Goal: Task Accomplishment & Management: Use online tool/utility

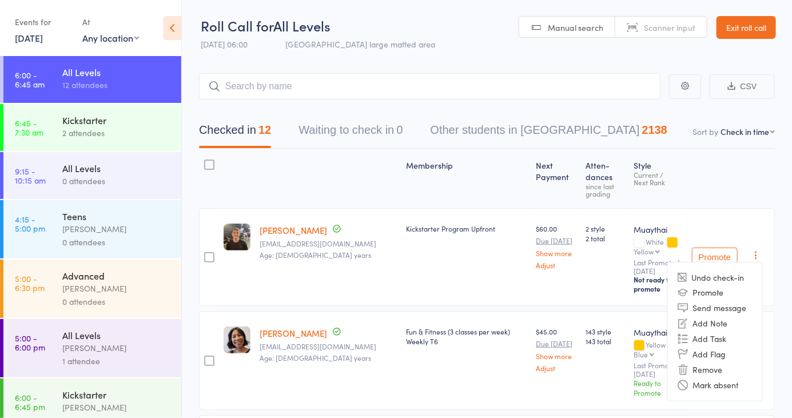
click at [723, 369] on li "Remove" at bounding box center [715, 369] width 94 height 15
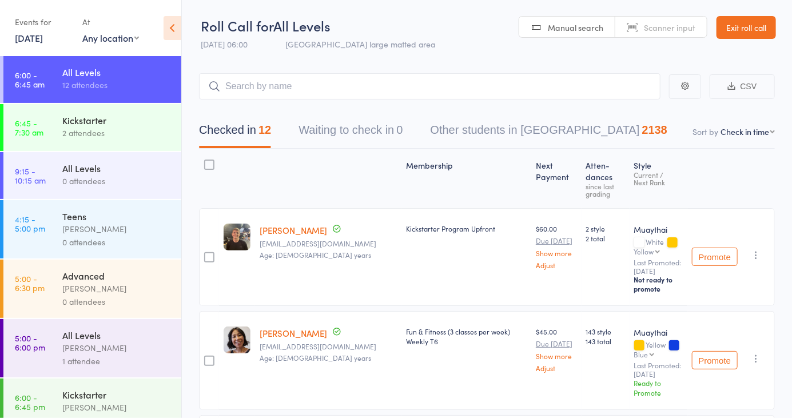
click at [79, 128] on div "2 attendees" at bounding box center [116, 132] width 109 height 13
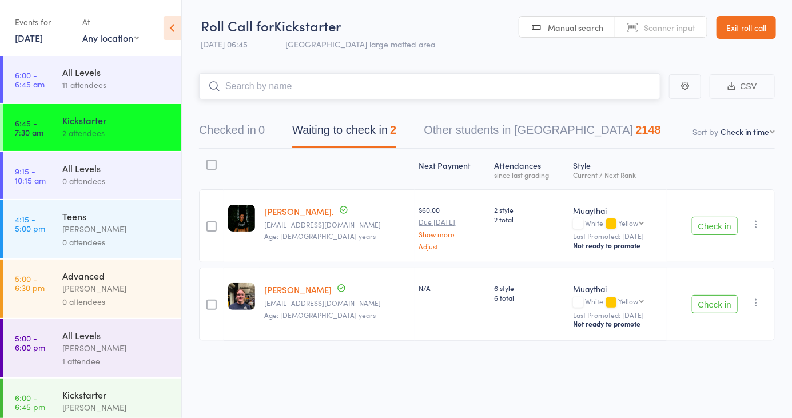
click at [377, 125] on button "Waiting to check in 2" at bounding box center [344, 133] width 104 height 30
click at [716, 309] on button "Check in" at bounding box center [715, 304] width 46 height 18
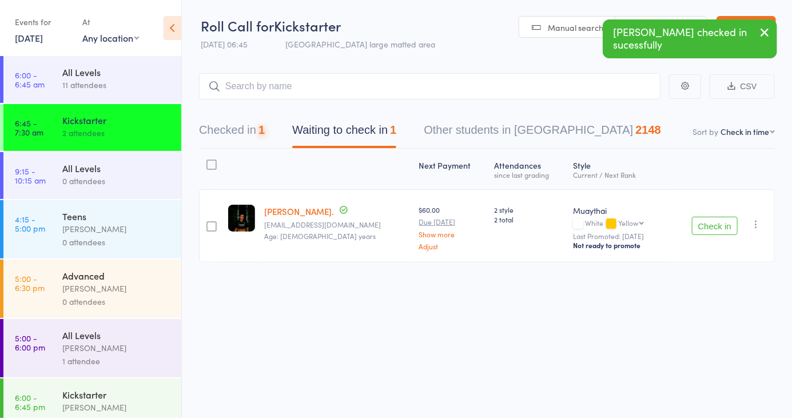
click at [718, 226] on button "Check in" at bounding box center [715, 226] width 46 height 18
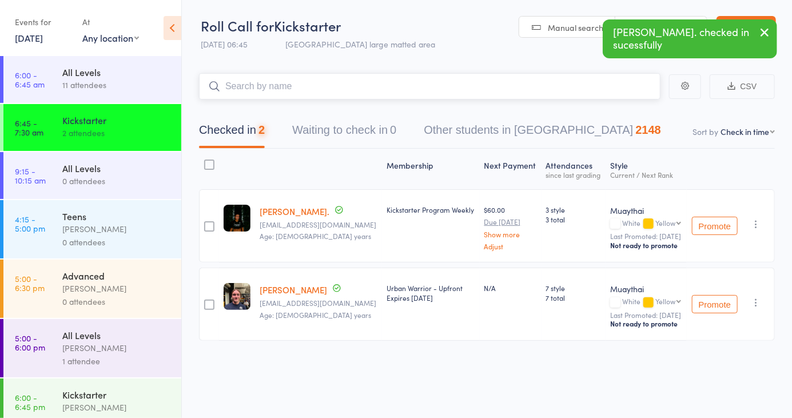
click at [293, 91] on input "search" at bounding box center [429, 86] width 461 height 26
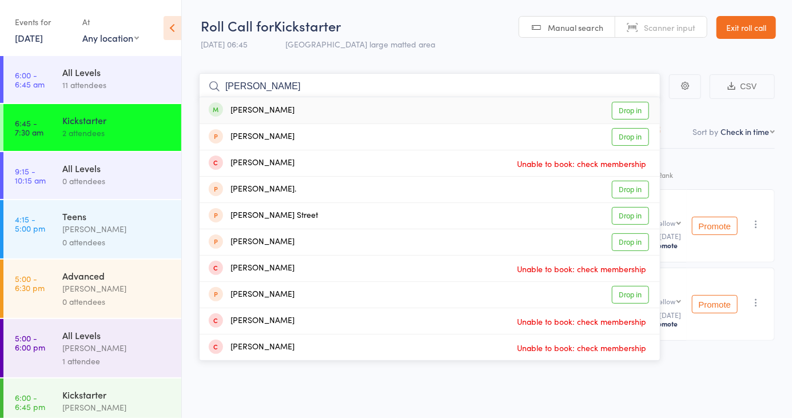
type input "[PERSON_NAME]"
click at [634, 109] on link "Drop in" at bounding box center [630, 111] width 37 height 18
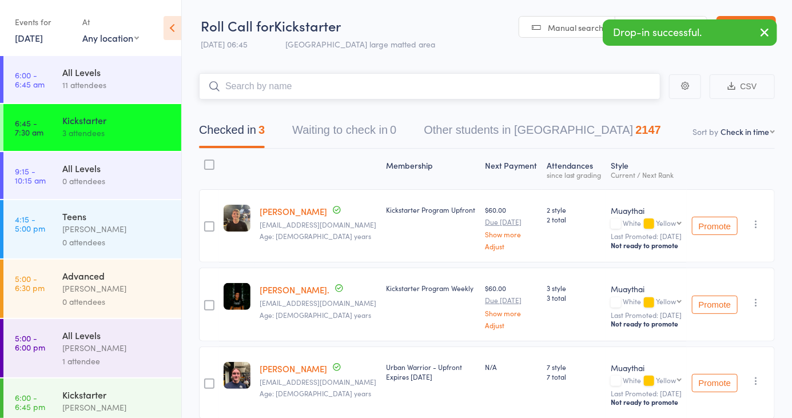
click at [575, 86] on input "search" at bounding box center [429, 86] width 461 height 26
click at [660, 148] on nav "Checked in 3 Waiting to check in 0 Other students in [GEOGRAPHIC_DATA] 2147" at bounding box center [486, 133] width 603 height 30
click at [646, 17] on link "Scanner input" at bounding box center [660, 28] width 91 height 22
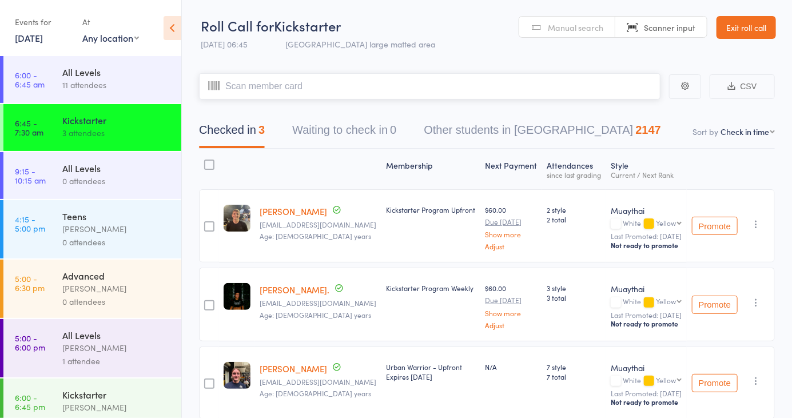
click at [580, 85] on input "search" at bounding box center [429, 86] width 461 height 26
type input "6109"
